Goal: Task Accomplishment & Management: Manage account settings

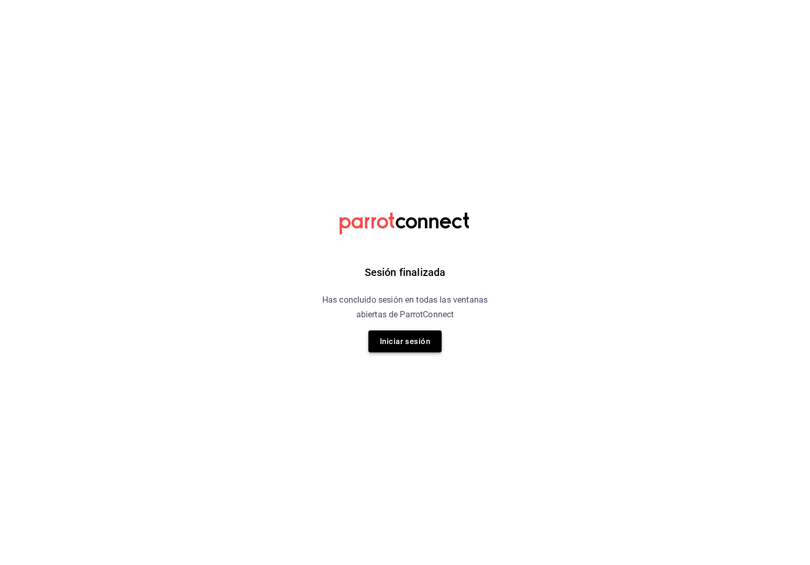
click at [391, 350] on button "Iniciar sesión" at bounding box center [404, 341] width 73 height 22
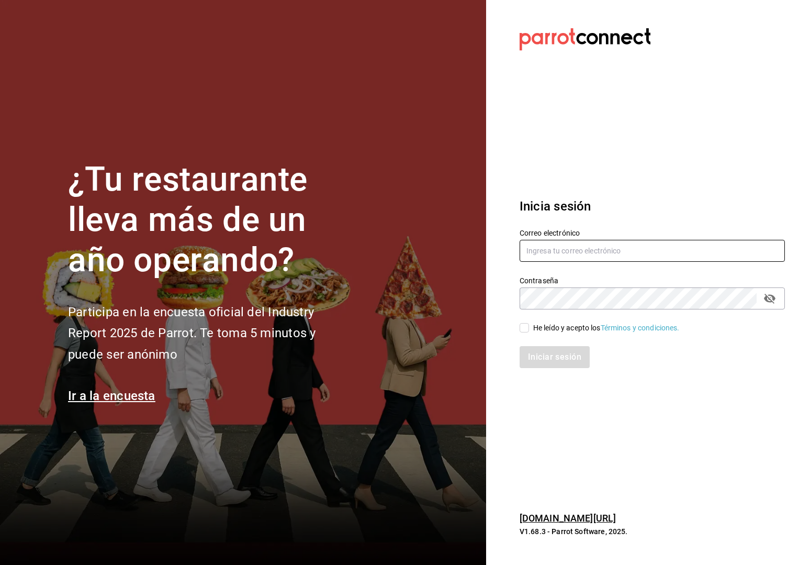
click at [540, 258] on input "text" at bounding box center [652, 251] width 265 height 22
type input "daniel@grupomidam.com"
click at [527, 321] on div "He leído y acepto los Términos y condiciones." at bounding box center [646, 321] width 278 height 24
click at [527, 324] on input "He leído y acepto los Términos y condiciones." at bounding box center [524, 327] width 9 height 9
checkbox input "true"
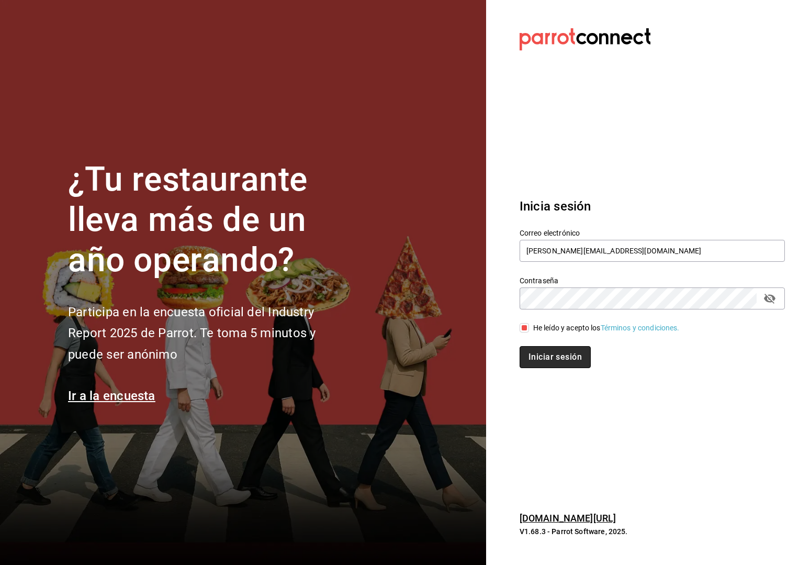
click at [527, 349] on button "Iniciar sesión" at bounding box center [555, 357] width 71 height 22
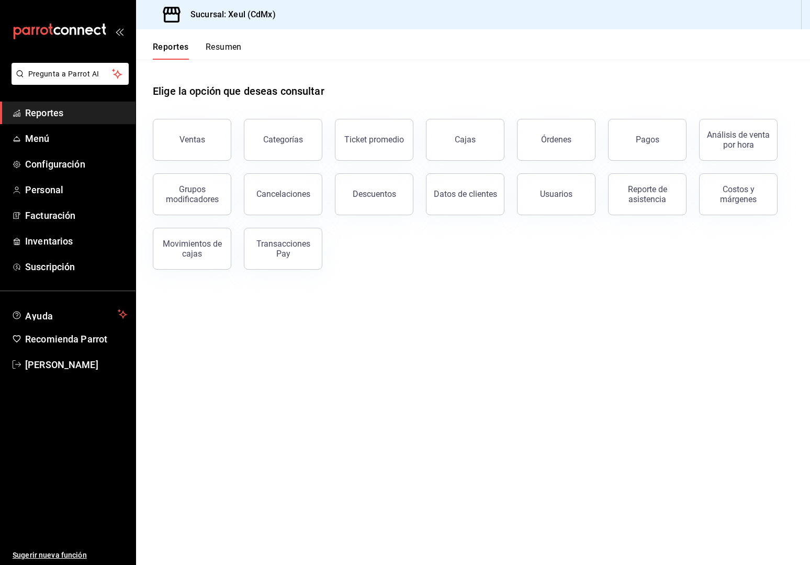
click at [217, 50] on button "Resumen" at bounding box center [224, 51] width 36 height 18
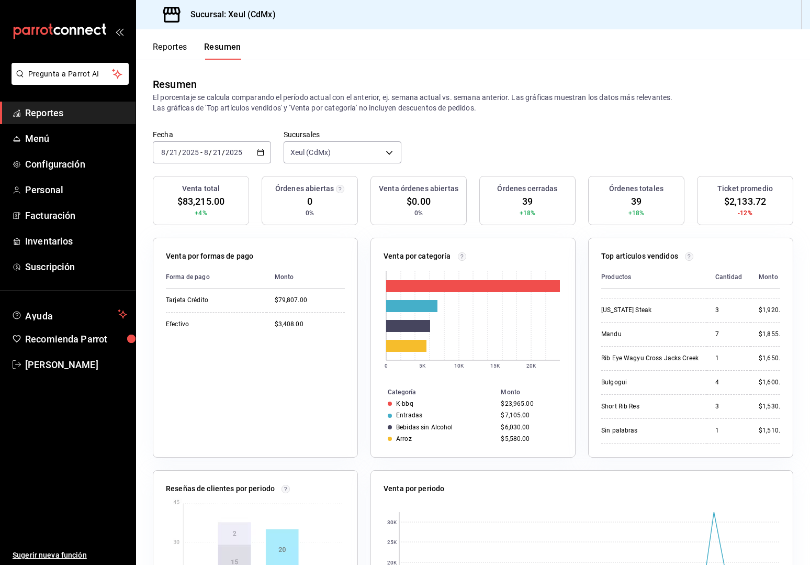
scroll to position [234, 0]
